Goal: Task Accomplishment & Management: Manage account settings

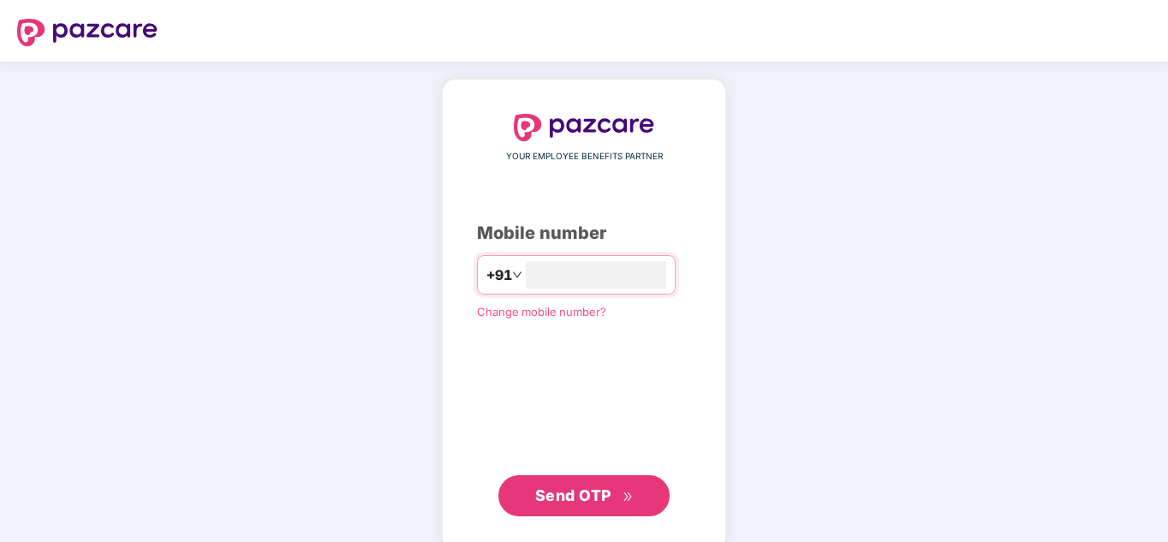
type input "**********"
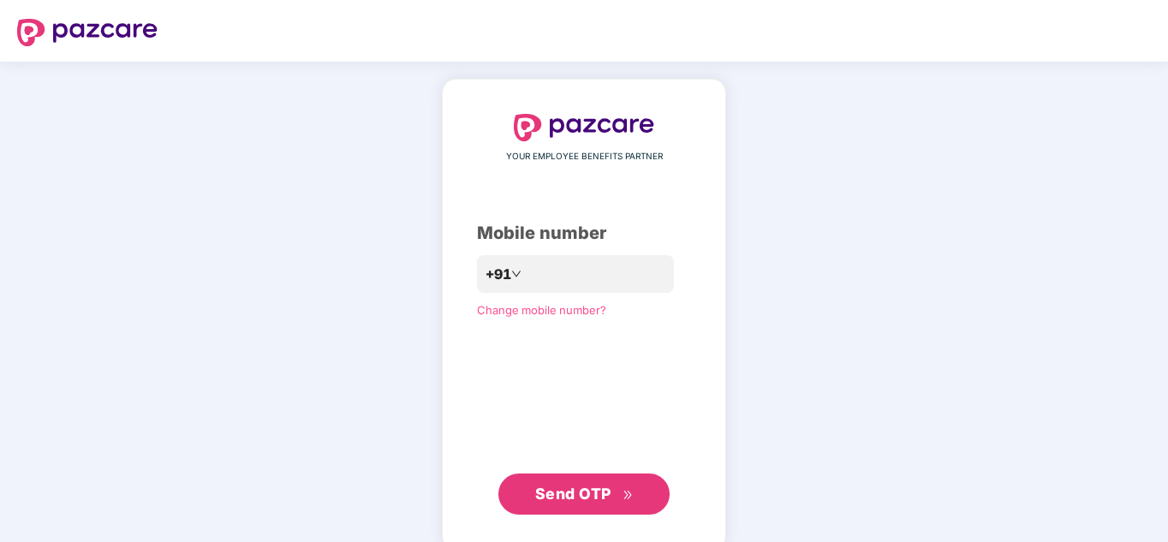
click at [567, 496] on span "Send OTP" at bounding box center [573, 494] width 76 height 18
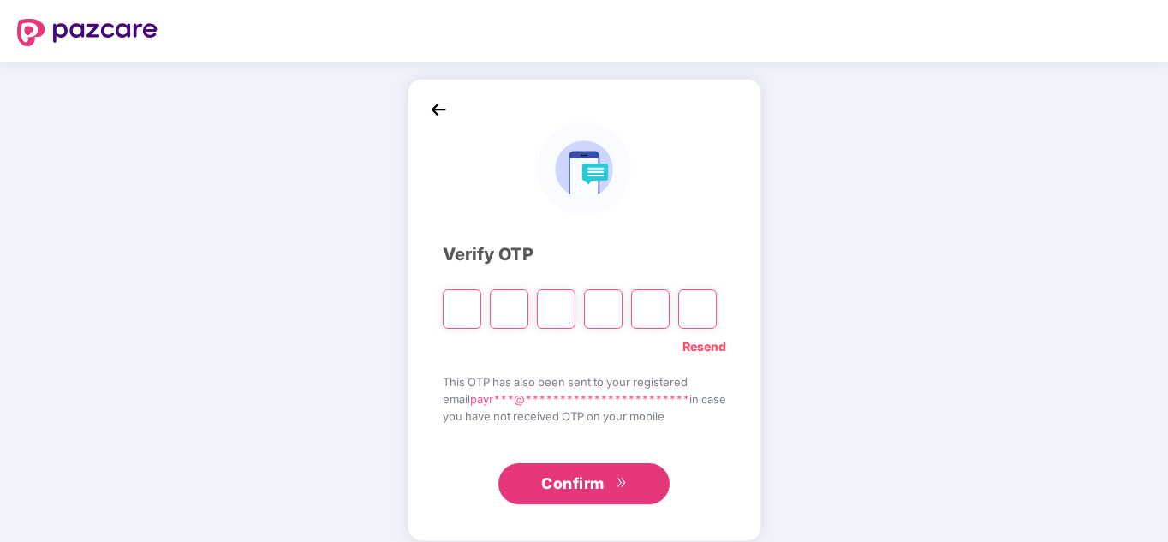
type input "*"
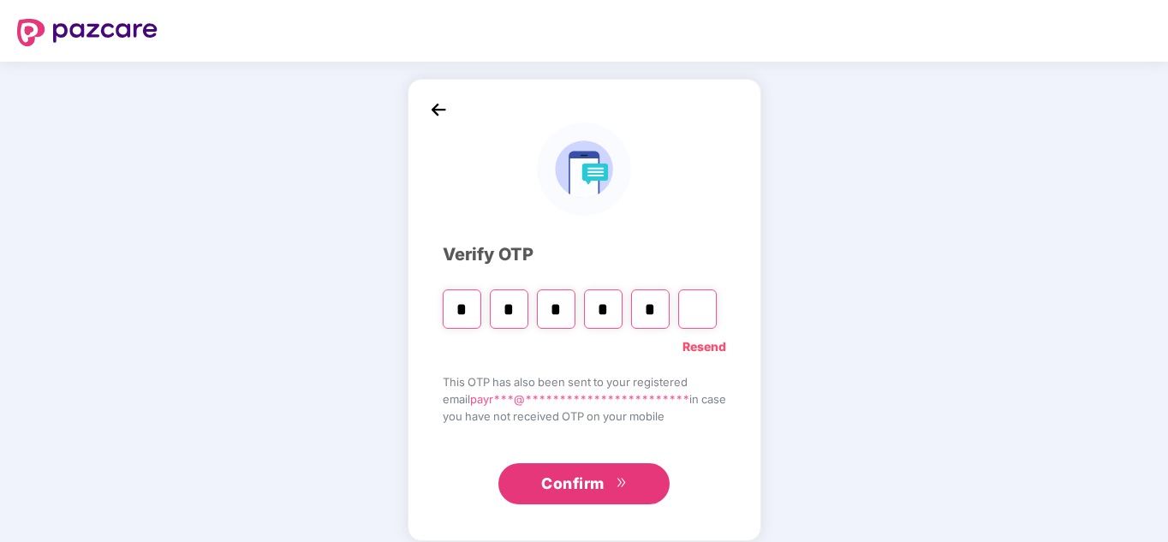
type input "*"
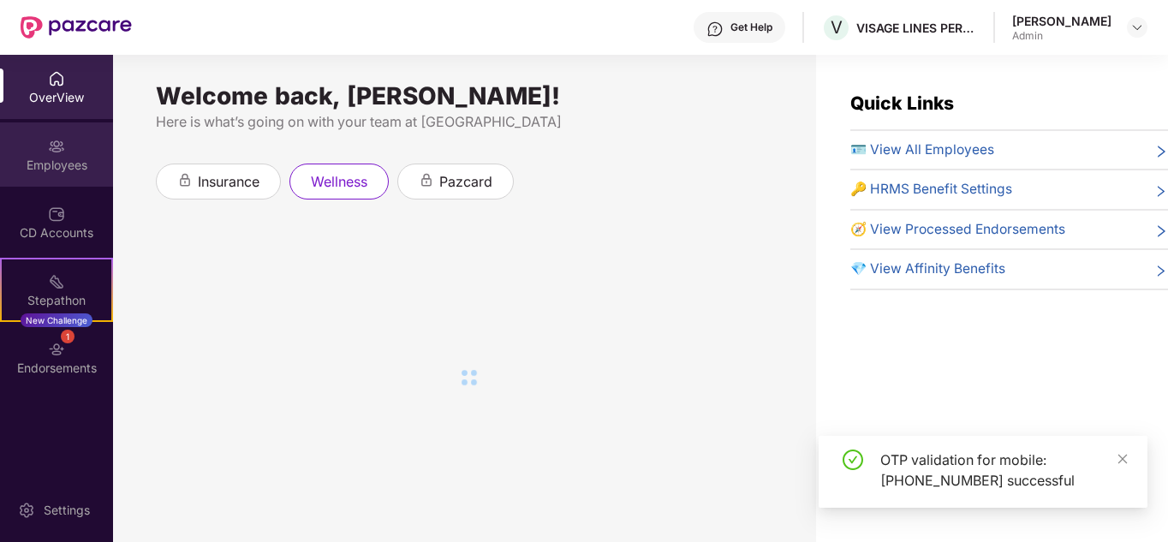
click at [45, 149] on div "Employees" at bounding box center [56, 154] width 113 height 64
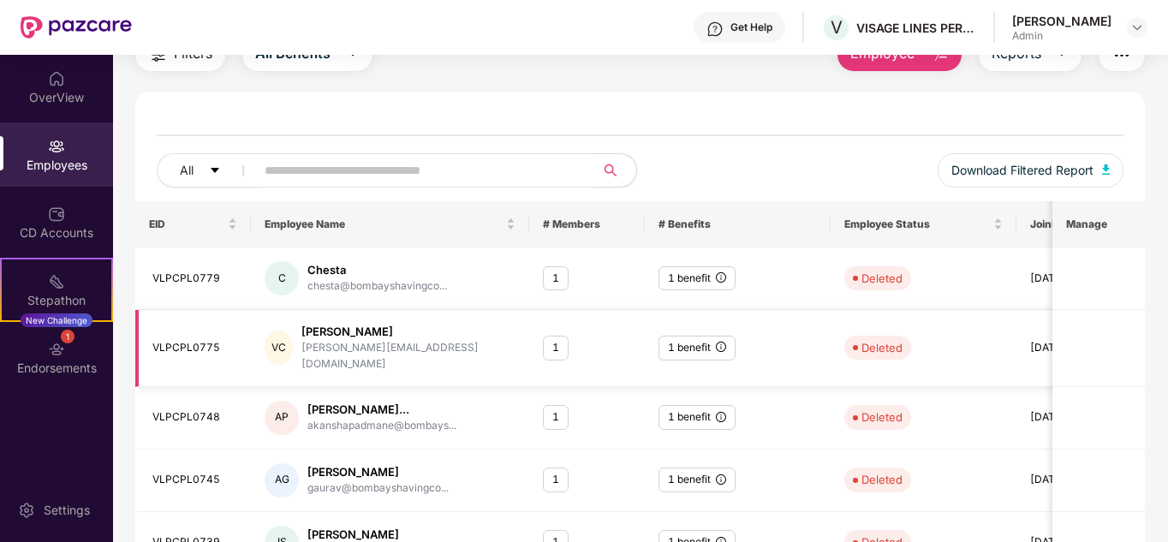
scroll to position [76, 0]
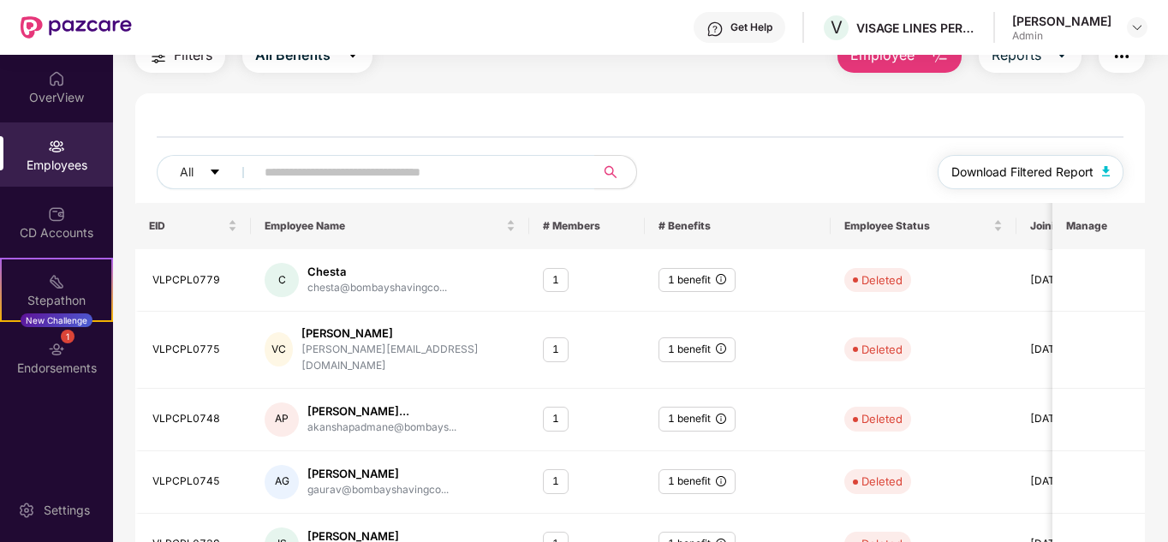
click at [1076, 168] on span "Download Filtered Report" at bounding box center [1022, 172] width 142 height 19
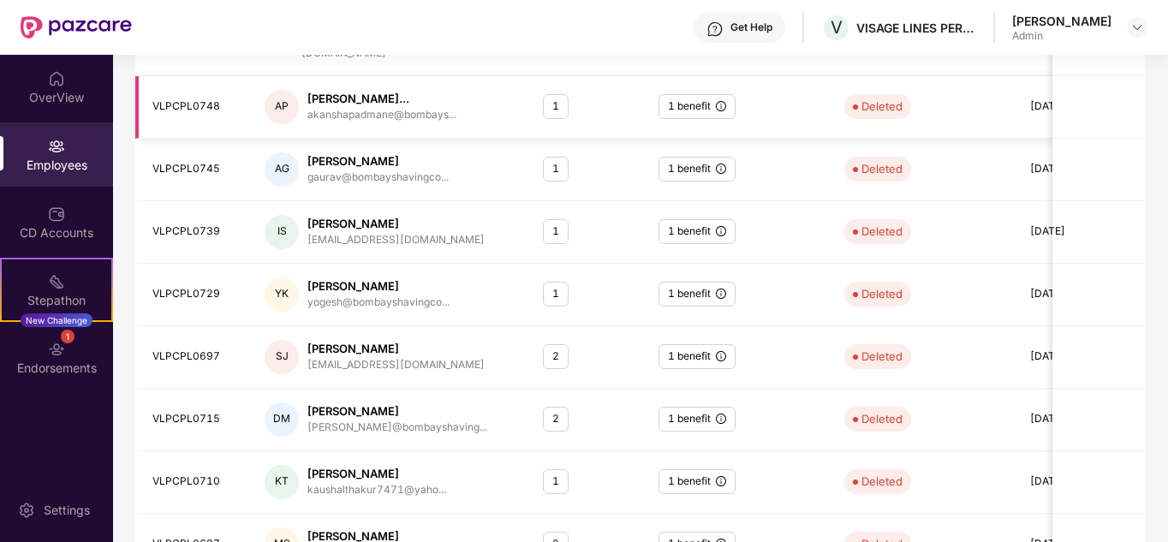
scroll to position [470, 0]
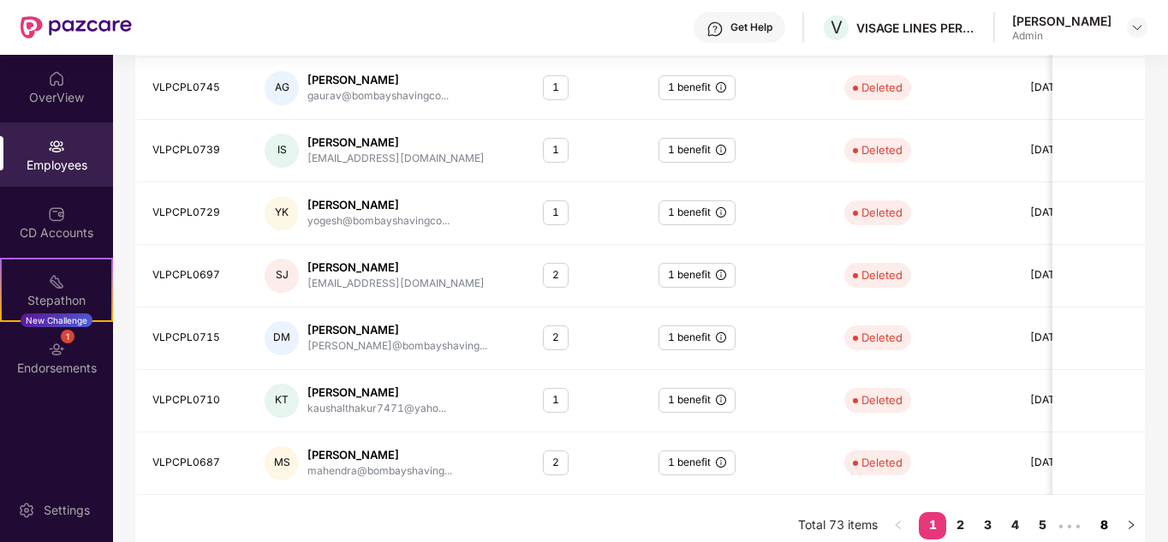
click at [1112, 513] on link "8" at bounding box center [1103, 525] width 27 height 26
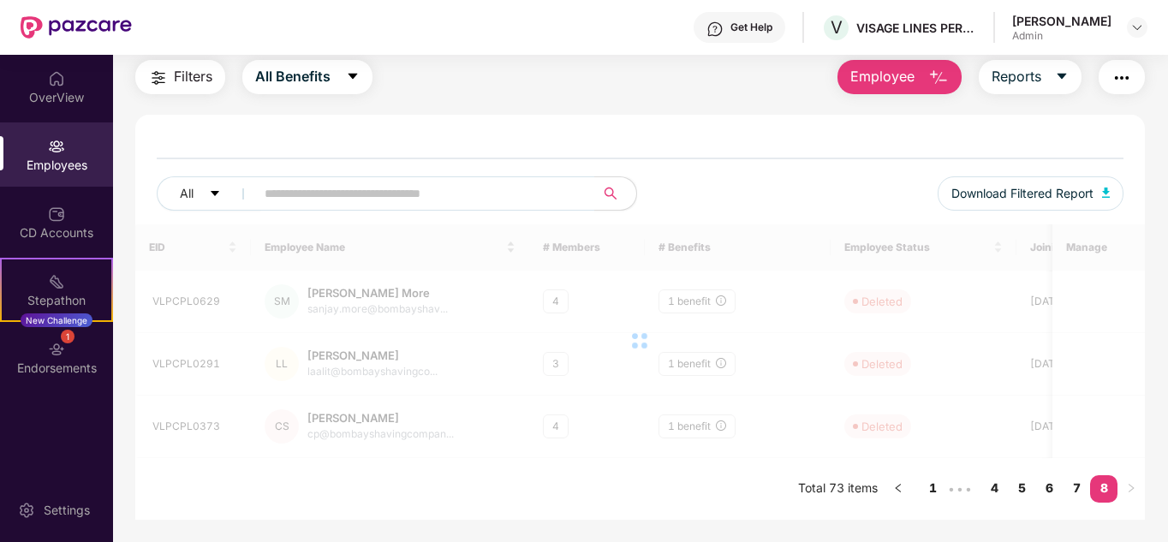
scroll to position [55, 0]
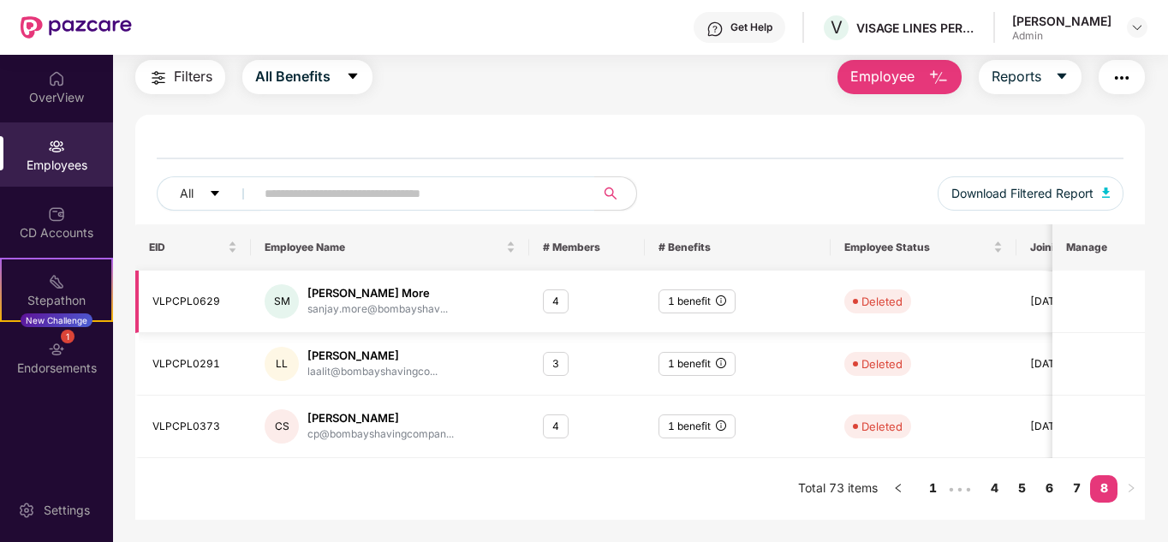
click at [554, 299] on div "4" at bounding box center [556, 301] width 26 height 25
click at [1078, 491] on link "7" at bounding box center [1076, 488] width 27 height 26
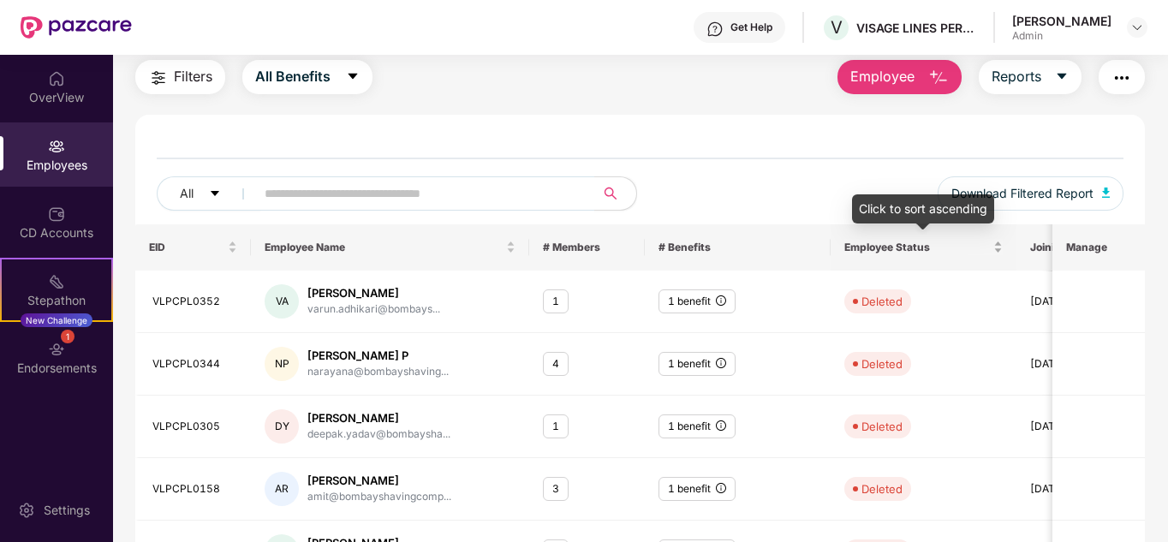
click at [998, 249] on div "Employee Status" at bounding box center [923, 247] width 158 height 16
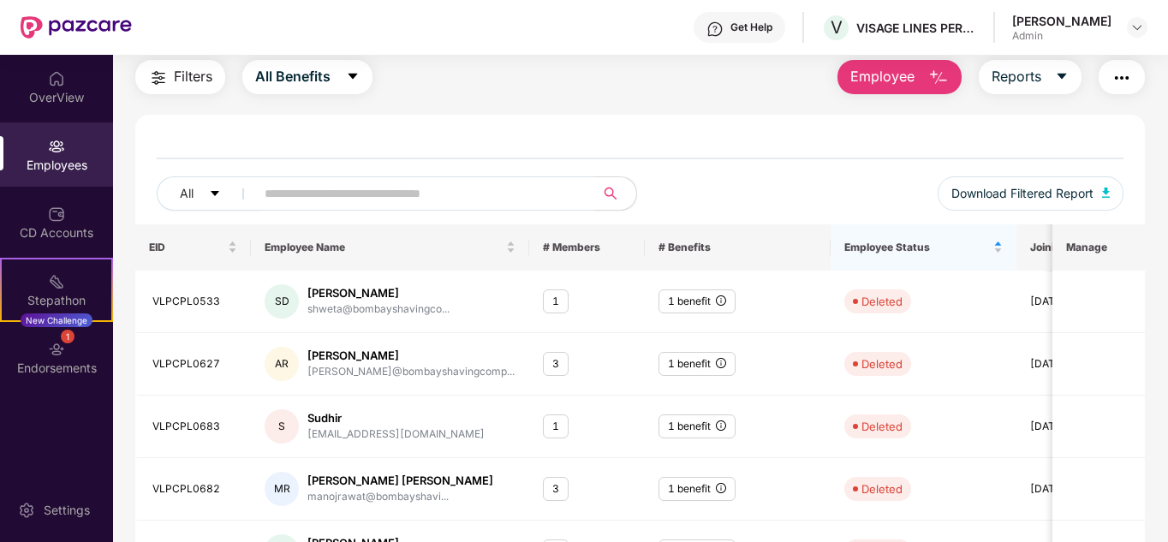
click at [995, 250] on div "Employee Status" at bounding box center [923, 247] width 158 height 16
click at [449, 189] on input "text" at bounding box center [418, 194] width 307 height 26
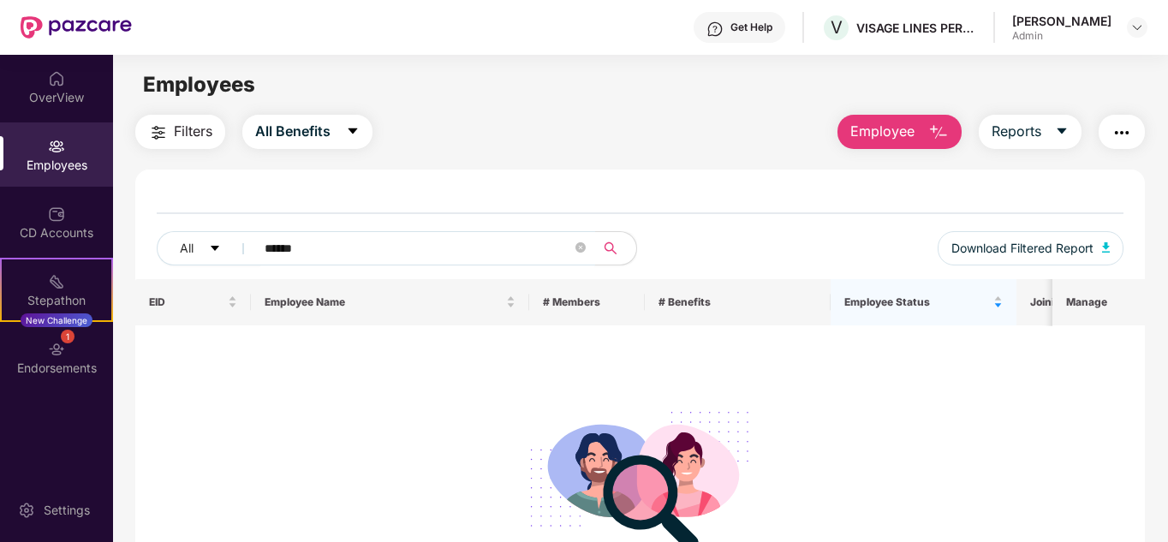
scroll to position [0, 0]
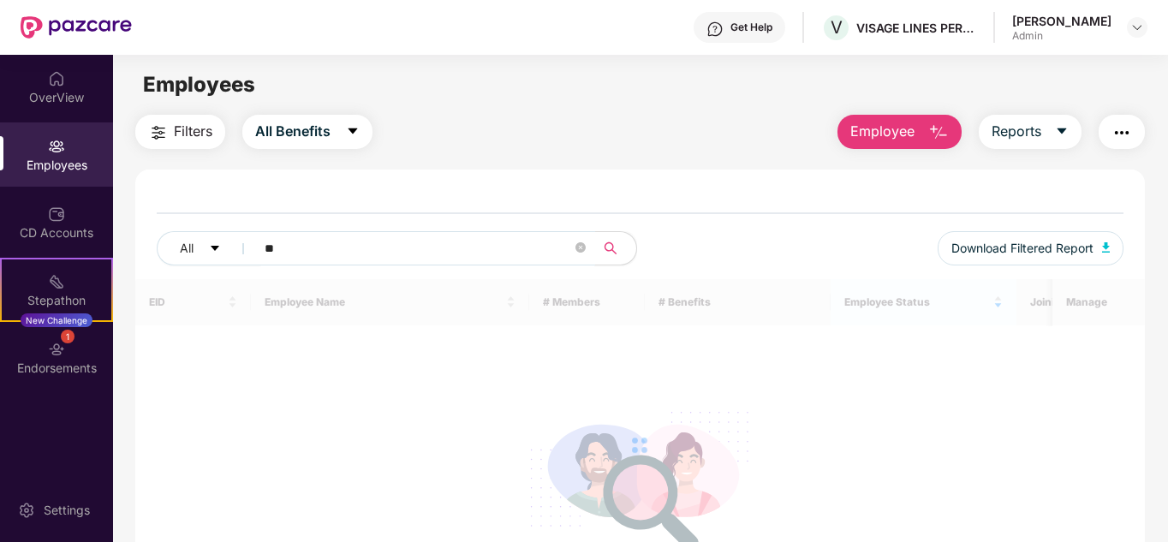
type input "*"
type input "******"
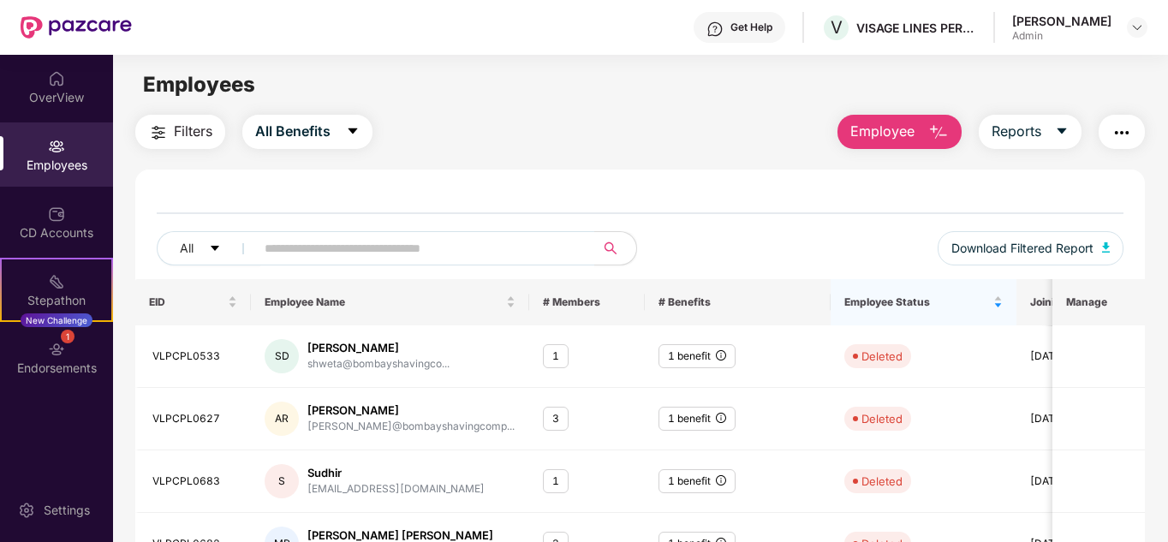
click at [39, 168] on div "Employees" at bounding box center [56, 165] width 113 height 17
click at [65, 157] on div "Employees" at bounding box center [56, 165] width 113 height 17
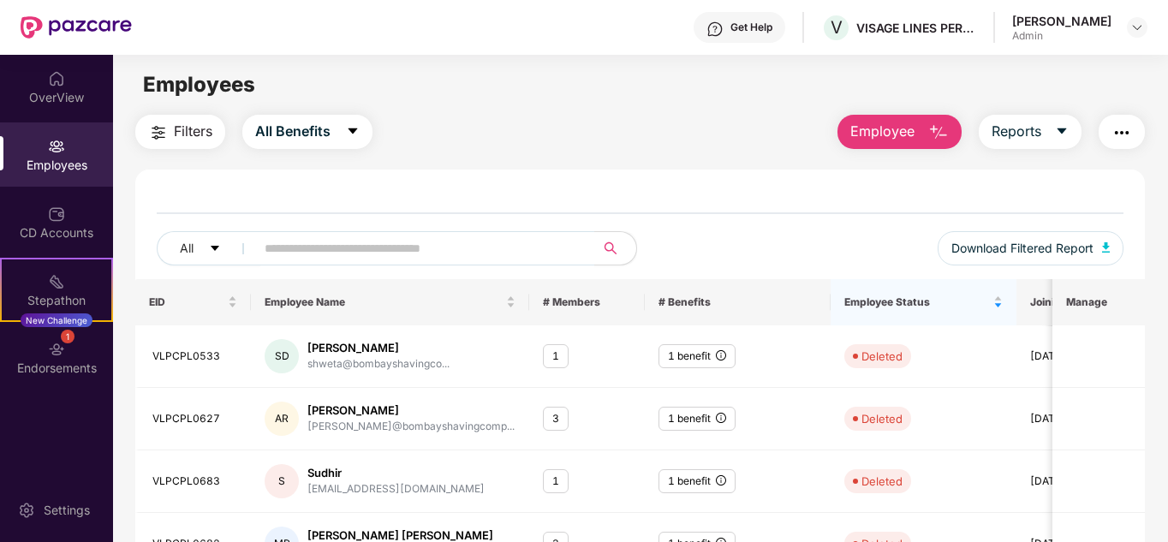
click at [65, 157] on div "Employees" at bounding box center [56, 165] width 113 height 17
click at [217, 243] on icon "caret-down" at bounding box center [215, 248] width 12 height 12
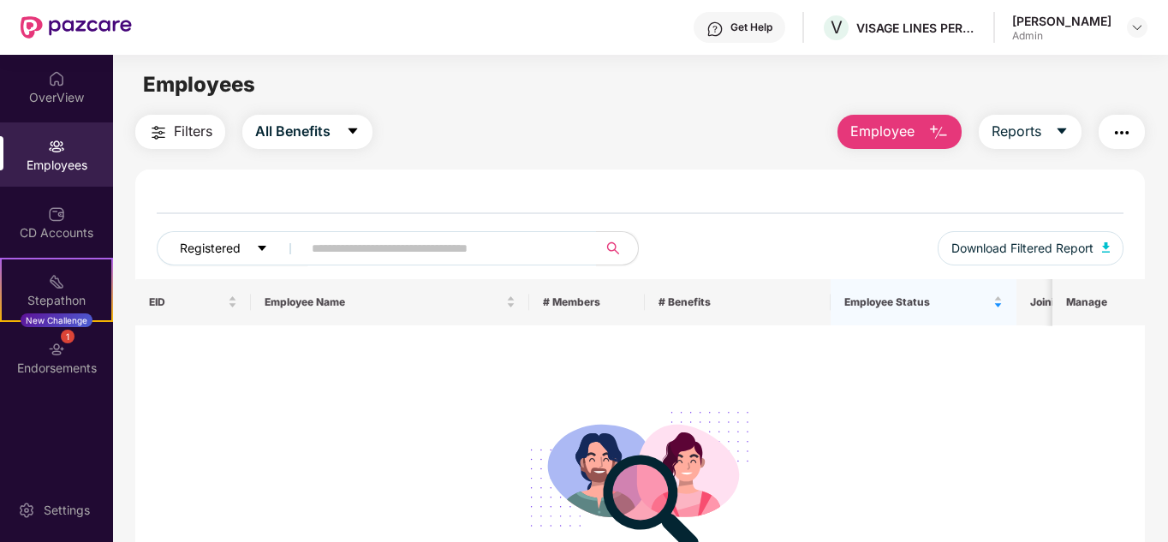
click at [259, 248] on icon "caret-down" at bounding box center [262, 248] width 12 height 12
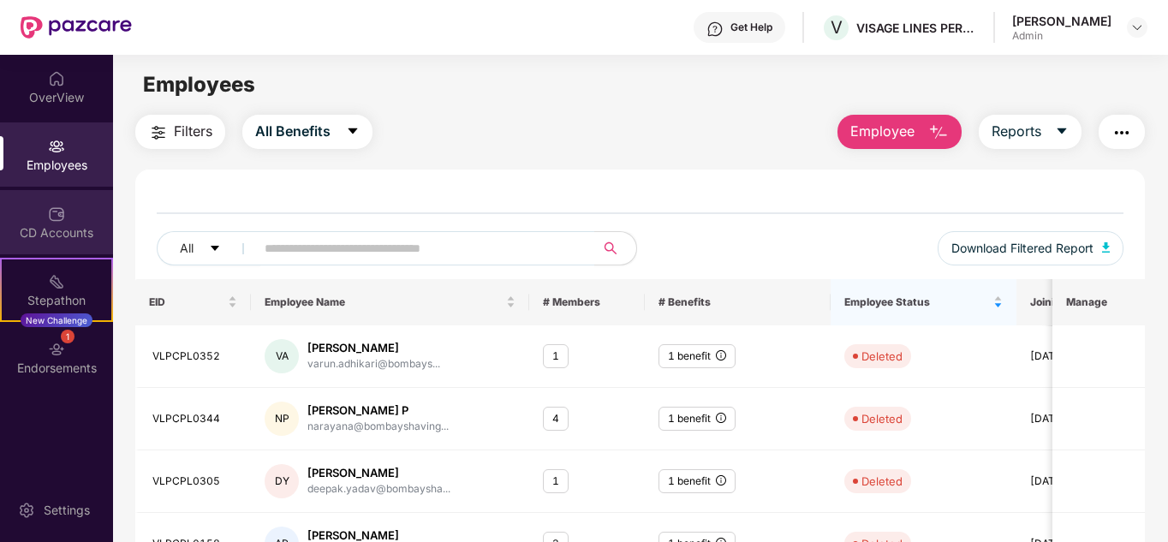
click at [62, 237] on div "CD Accounts" at bounding box center [56, 232] width 113 height 17
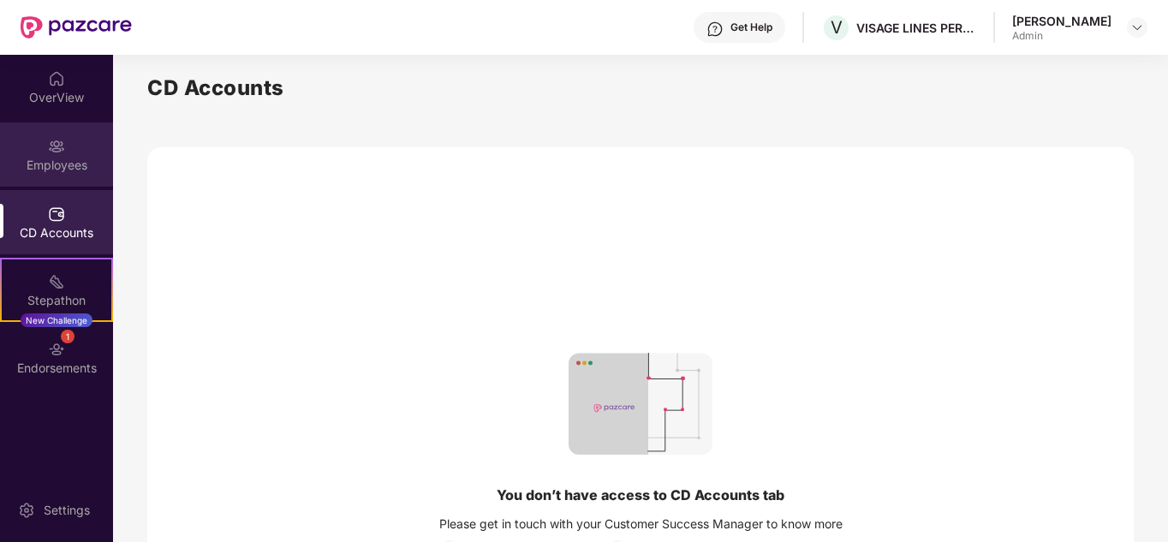
click at [58, 163] on div "Employees" at bounding box center [56, 165] width 113 height 17
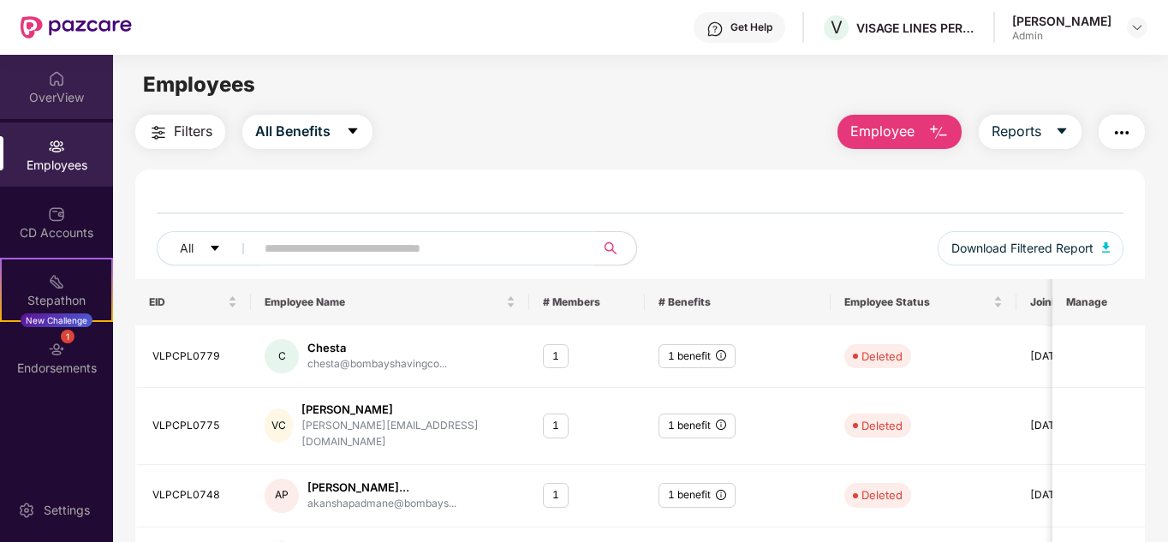
click at [68, 104] on div "OverView" at bounding box center [56, 97] width 113 height 17
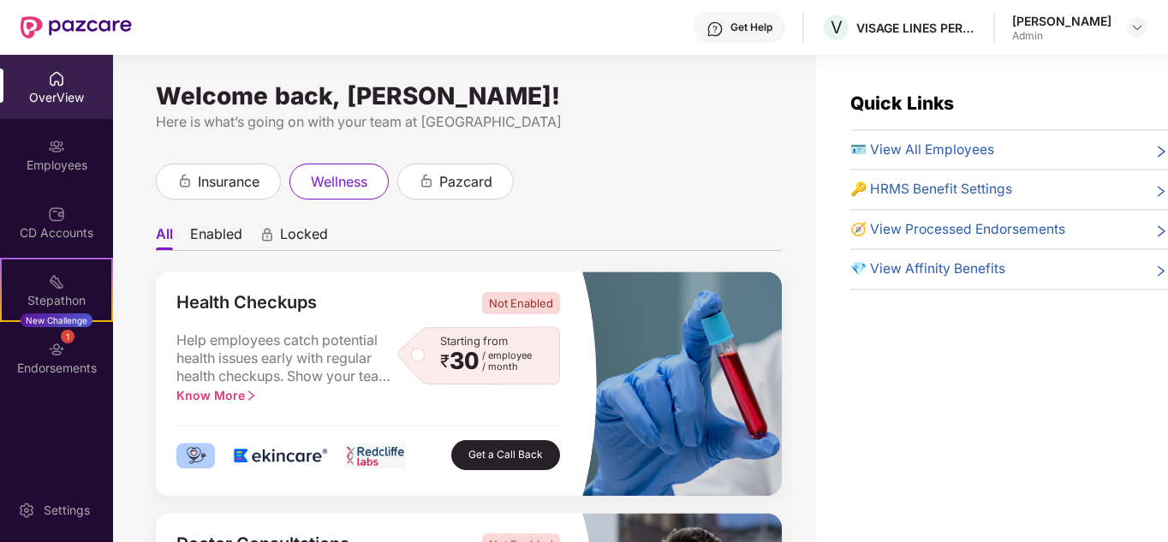
click at [969, 444] on div "Quick Links 🪪 View All Employees 🔑 HRMS Benefit Settings 🧭 View Processed Endor…" at bounding box center [992, 326] width 352 height 542
click at [944, 350] on div "Quick Links 🪪 View All Employees 🔑 HRMS Benefit Settings 🧭 View Processed Endor…" at bounding box center [992, 326] width 352 height 542
